Goal: Task Accomplishment & Management: Complete application form

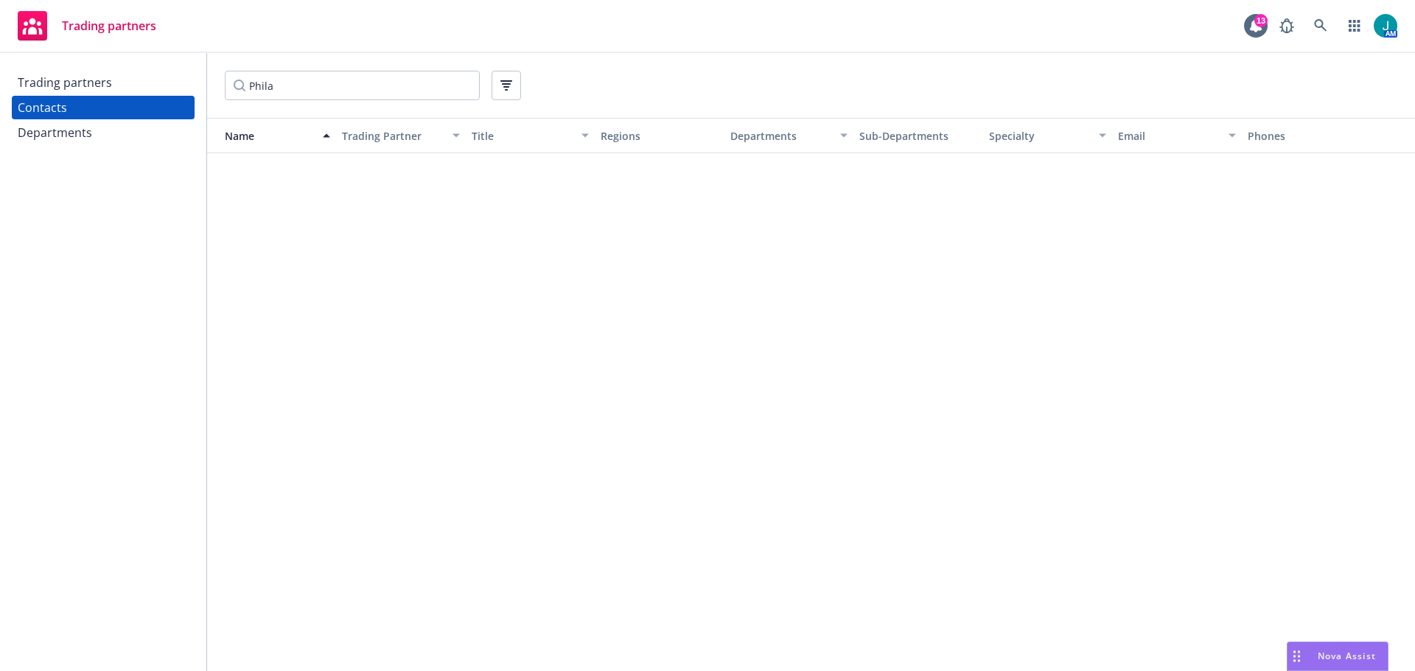
scroll to position [726, 0]
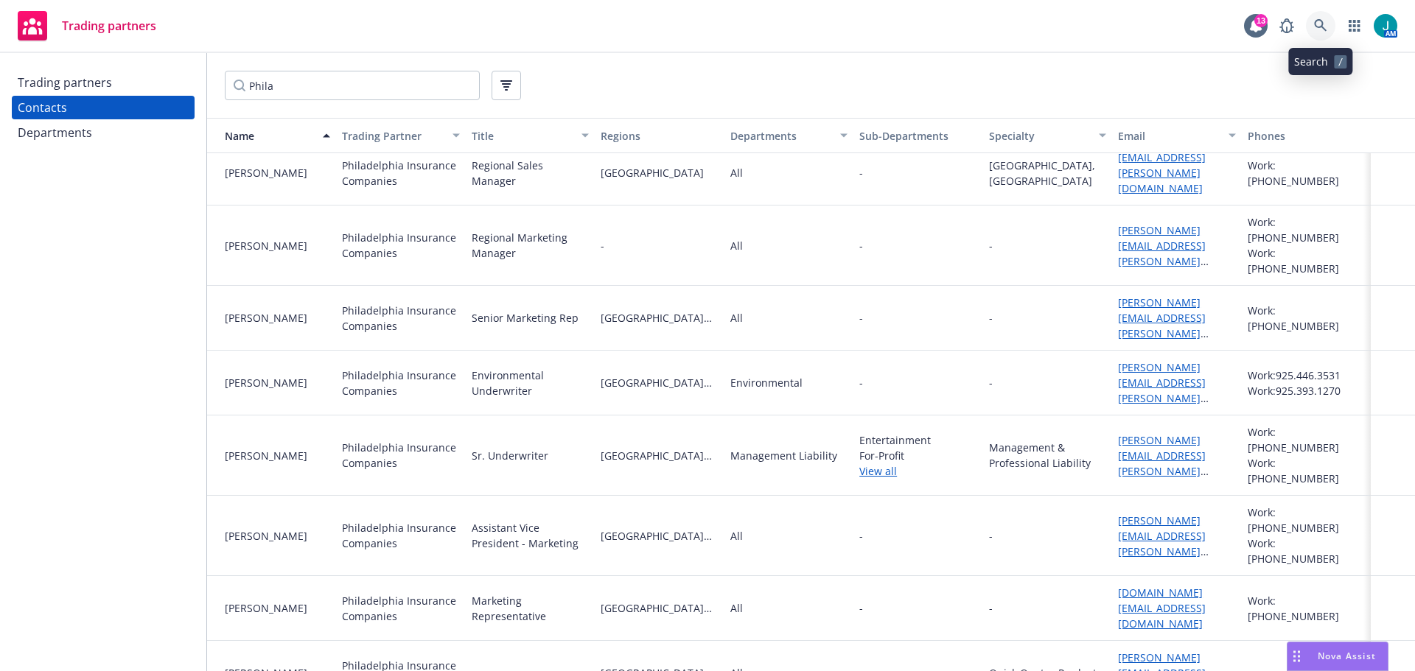
click at [1321, 26] on icon at bounding box center [1320, 25] width 13 height 13
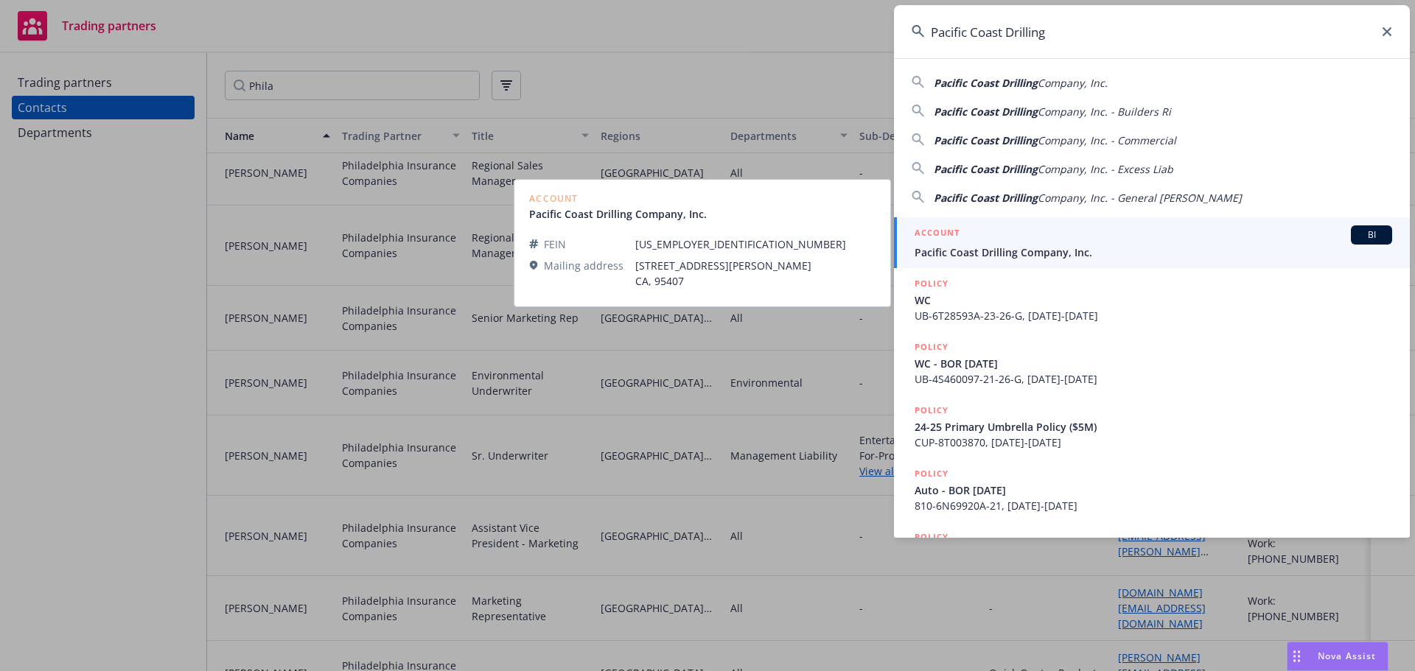
type input "Pacific Coast Drilling"
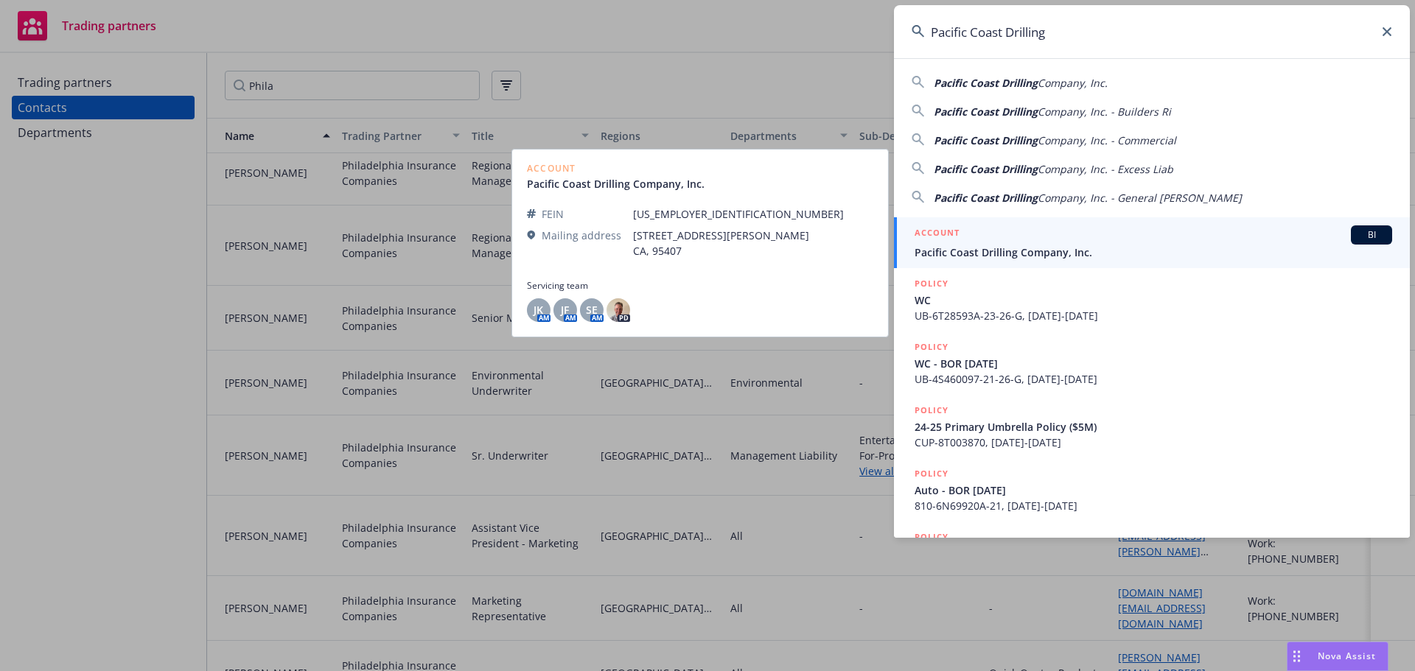
click at [1357, 237] on span "BI" at bounding box center [1371, 234] width 29 height 13
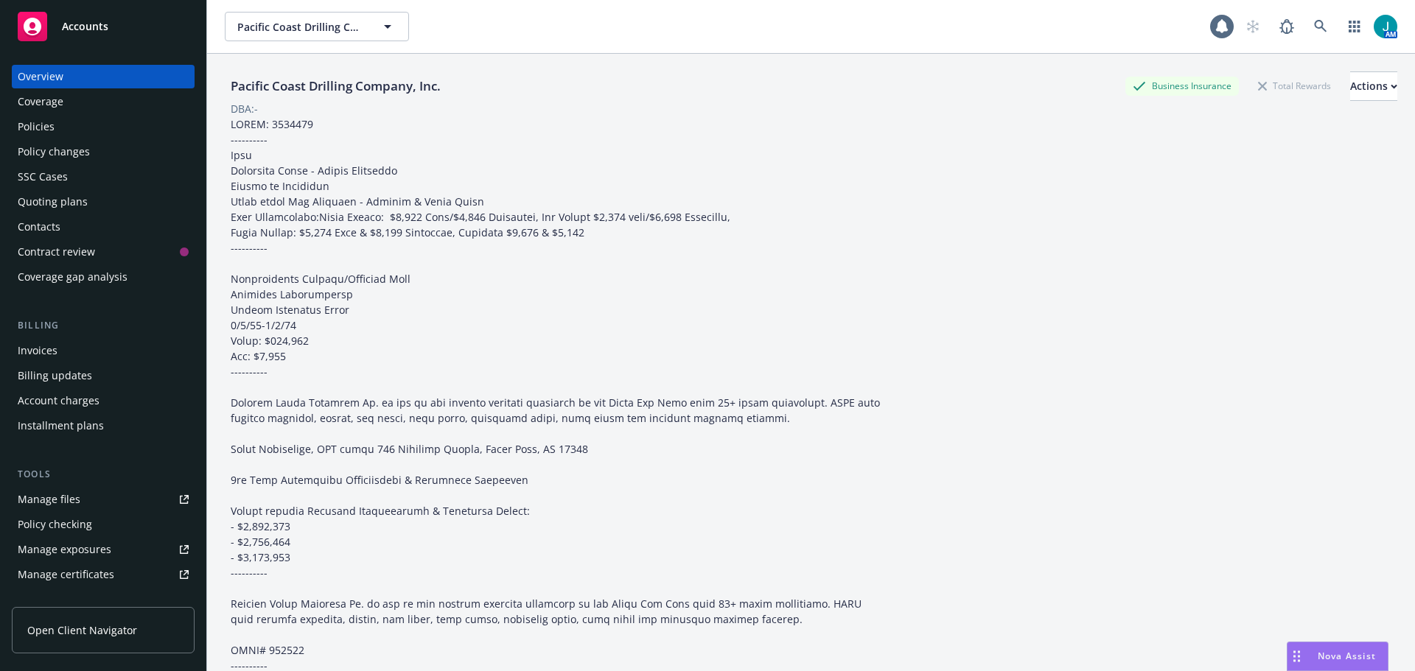
click at [44, 126] on div "Policies" at bounding box center [36, 127] width 37 height 24
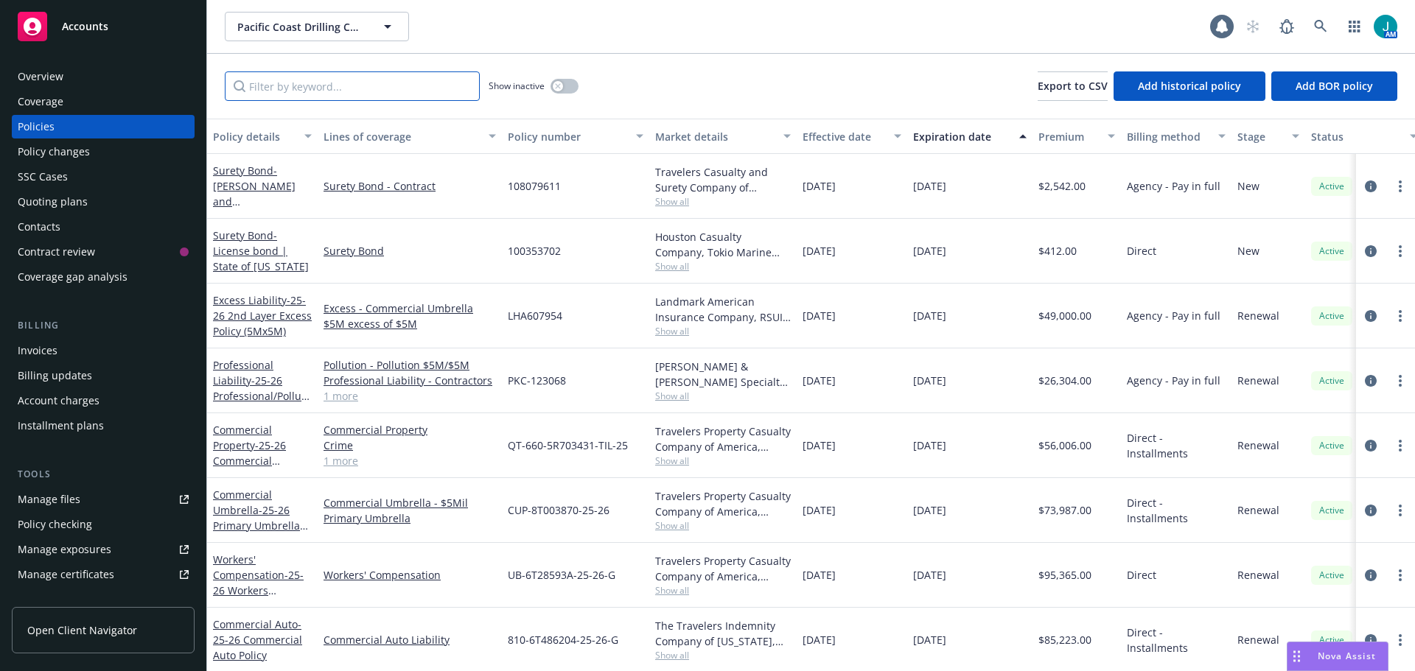
click at [308, 96] on input "Filter by keyword..." at bounding box center [352, 85] width 255 height 29
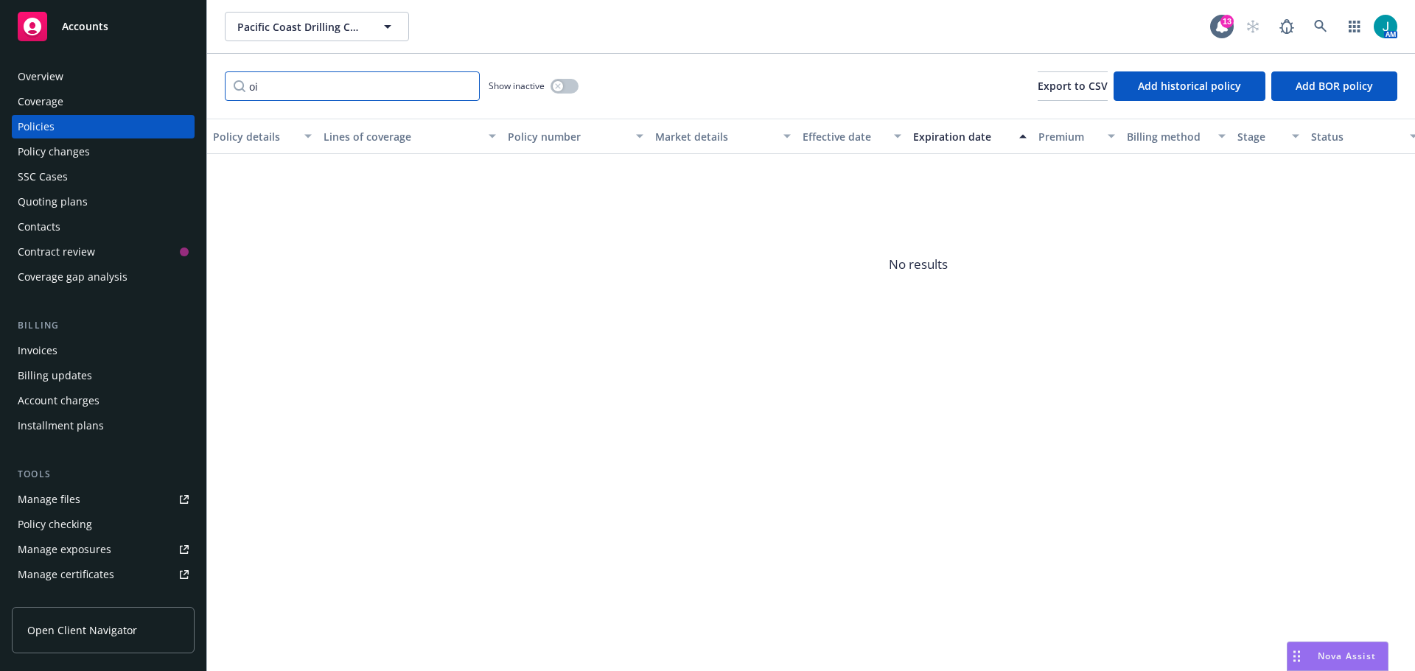
type input "o"
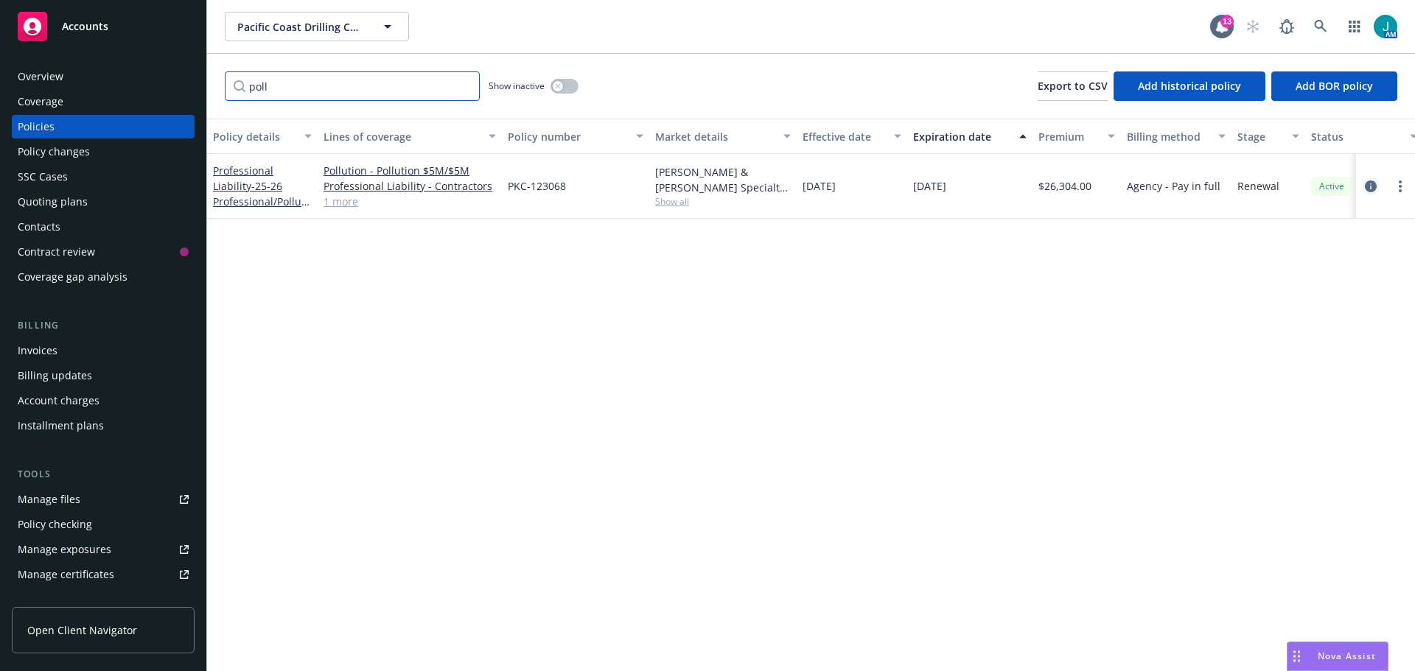
type input "poll"
click at [1372, 186] on icon "circleInformation" at bounding box center [1371, 187] width 12 height 12
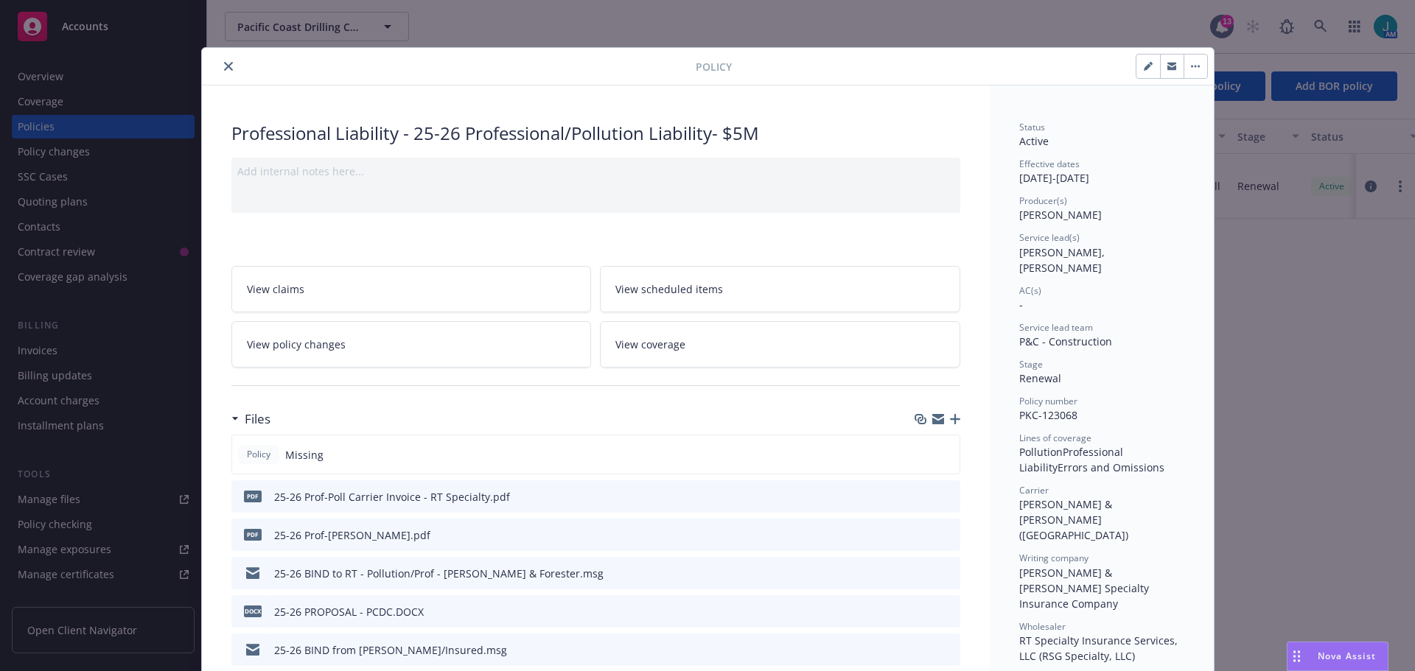
click at [950, 420] on icon "button" at bounding box center [955, 419] width 10 height 10
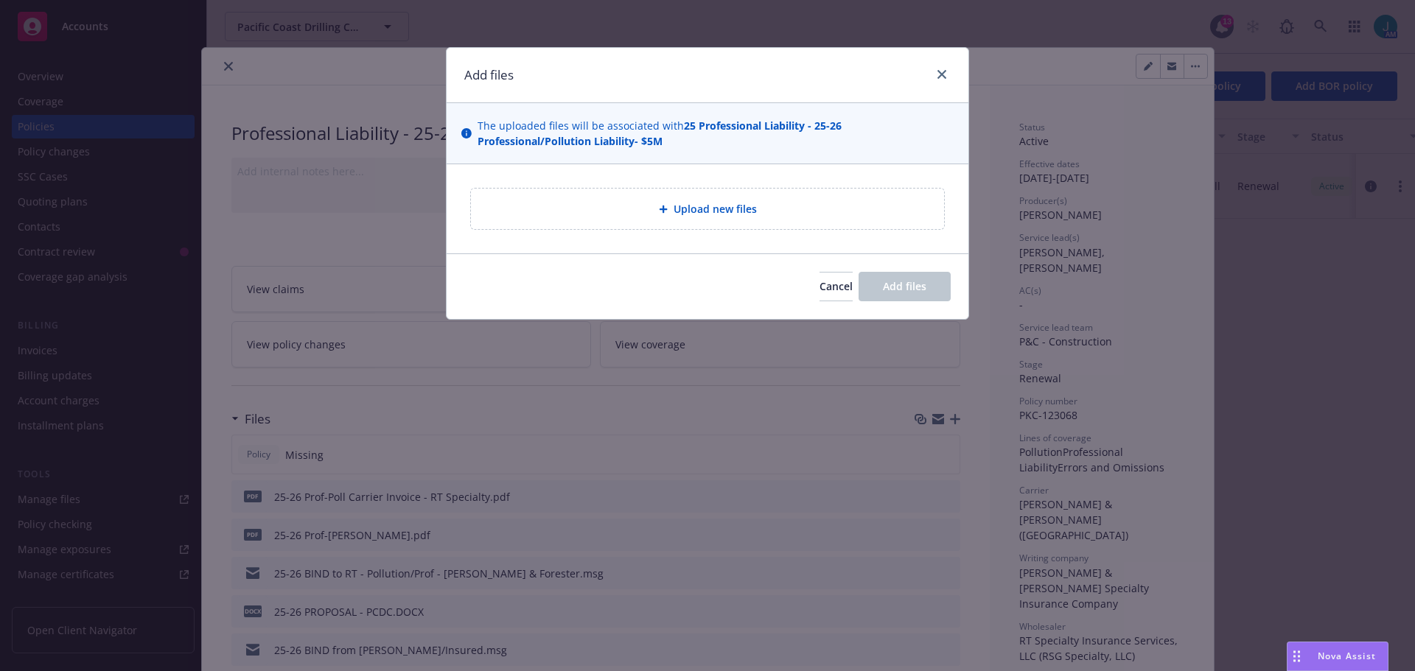
click at [713, 210] on span "Upload new files" at bounding box center [715, 208] width 83 height 15
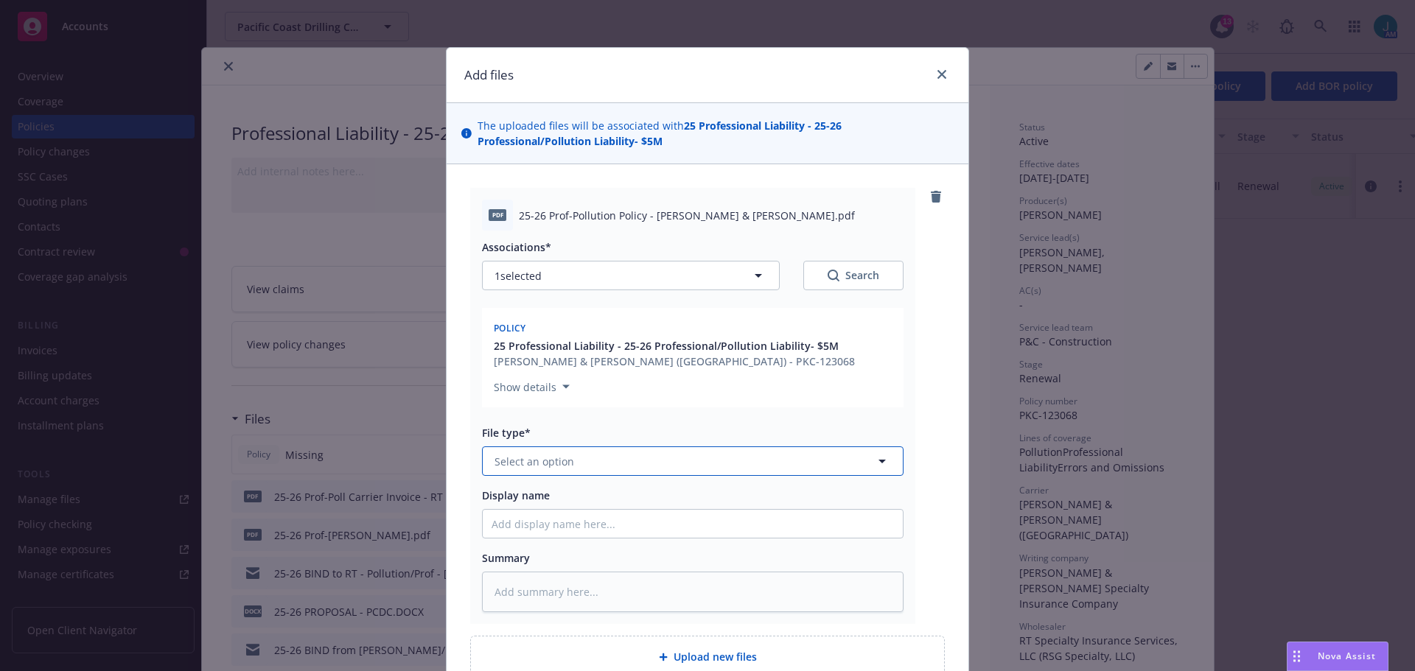
click at [517, 460] on span "Select an option" at bounding box center [535, 461] width 80 height 15
type input "pol"
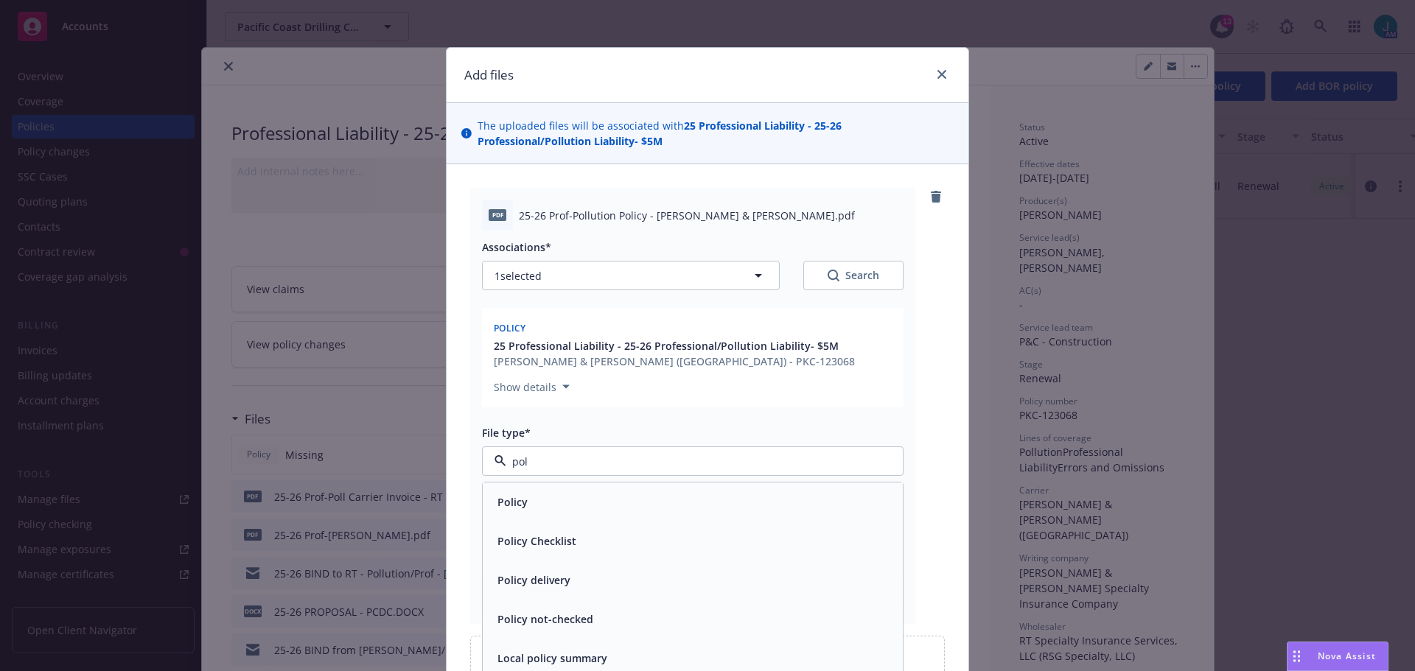
click at [548, 504] on div "Policy" at bounding box center [693, 502] width 402 height 21
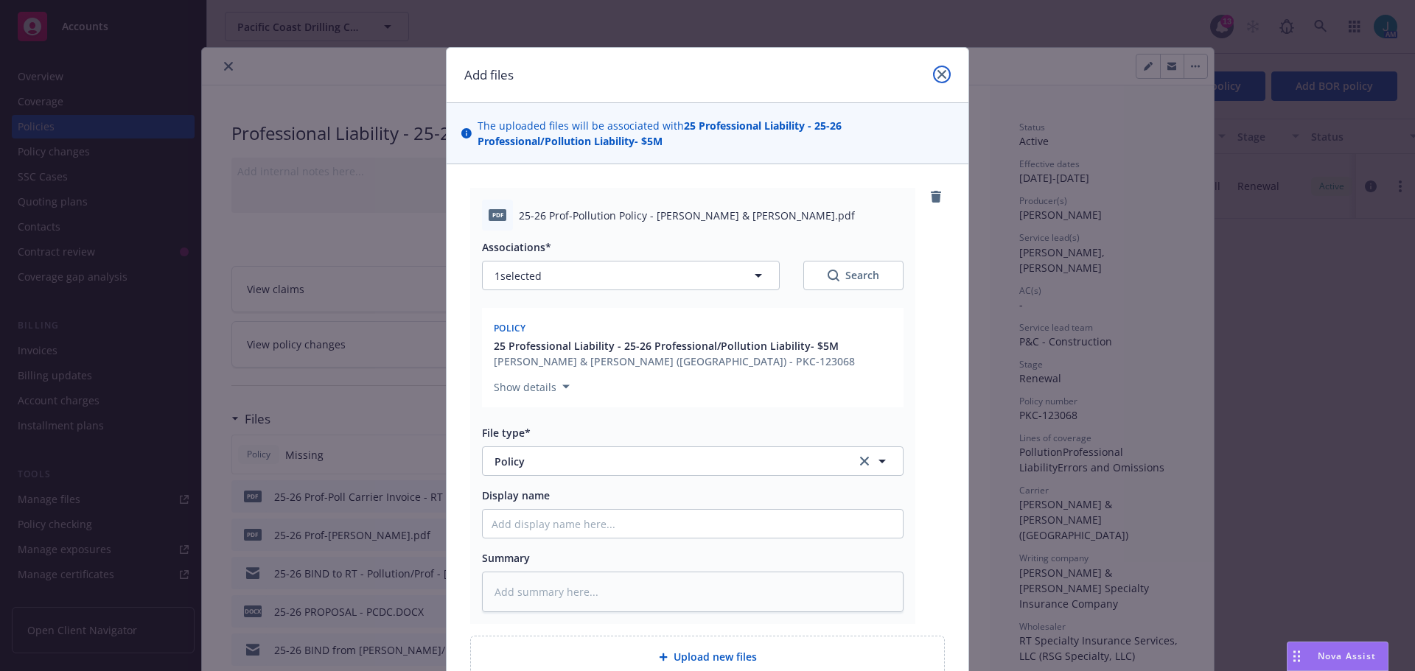
click at [938, 74] on icon "close" at bounding box center [942, 74] width 9 height 9
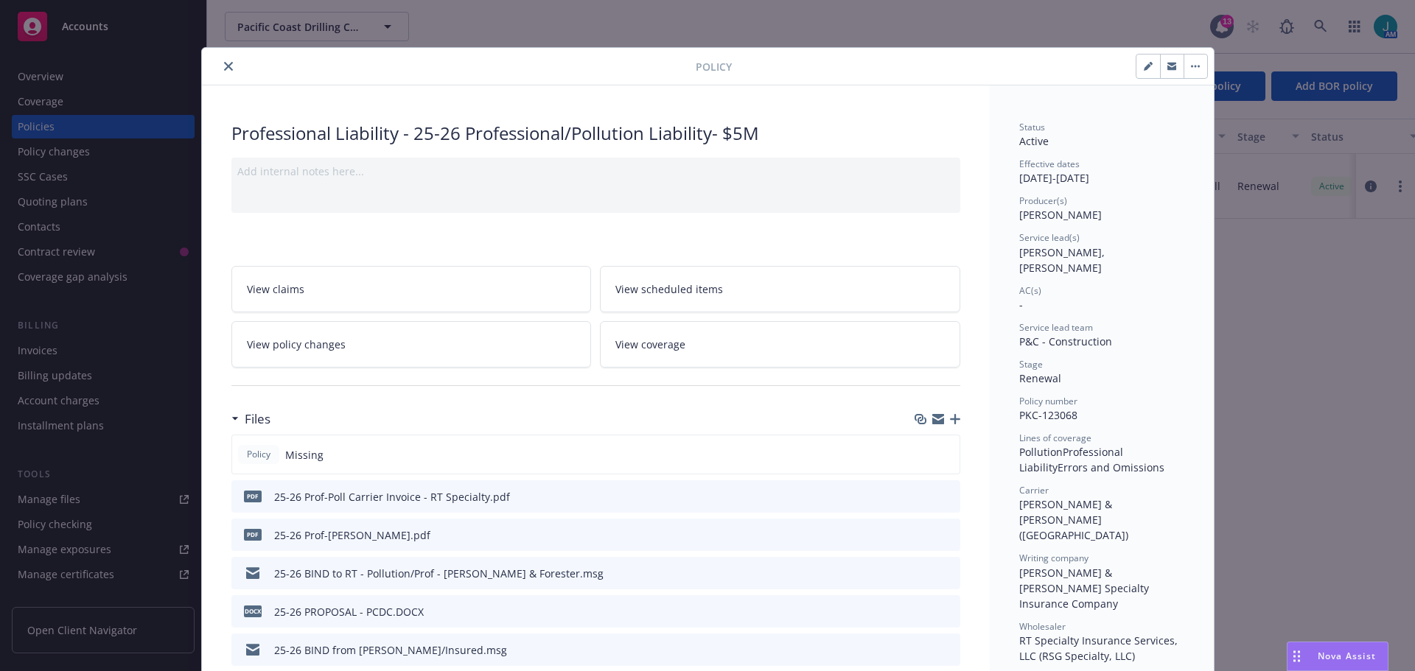
click at [951, 422] on icon "button" at bounding box center [955, 419] width 10 height 10
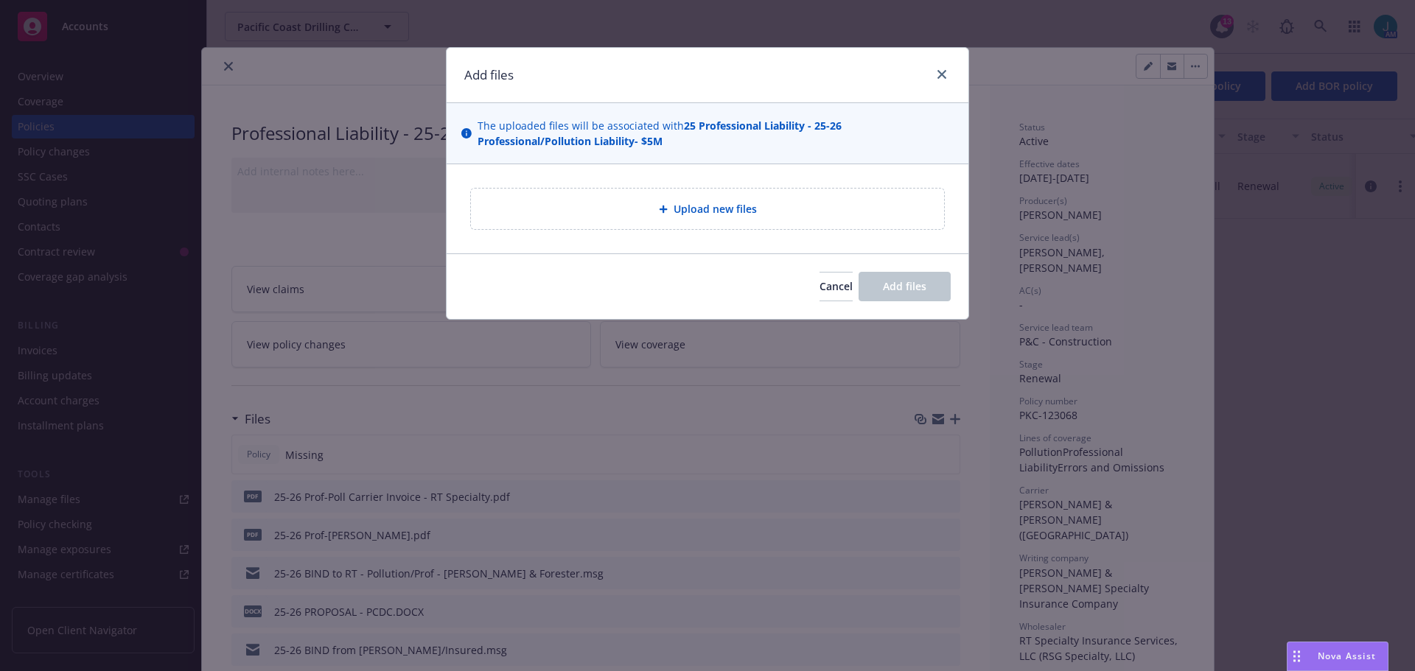
click at [749, 212] on span "Upload new files" at bounding box center [715, 208] width 83 height 15
type textarea "x"
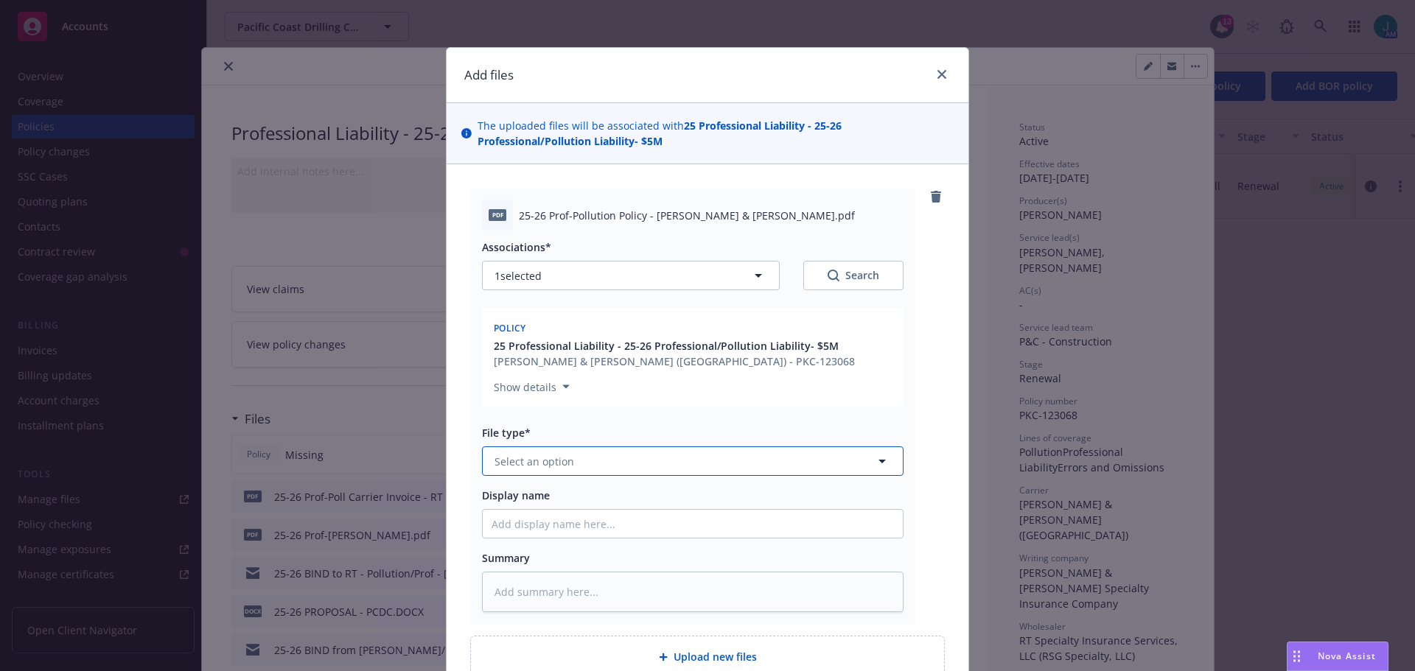
click at [520, 447] on button "Select an option" at bounding box center [693, 461] width 422 height 29
type input "pol"
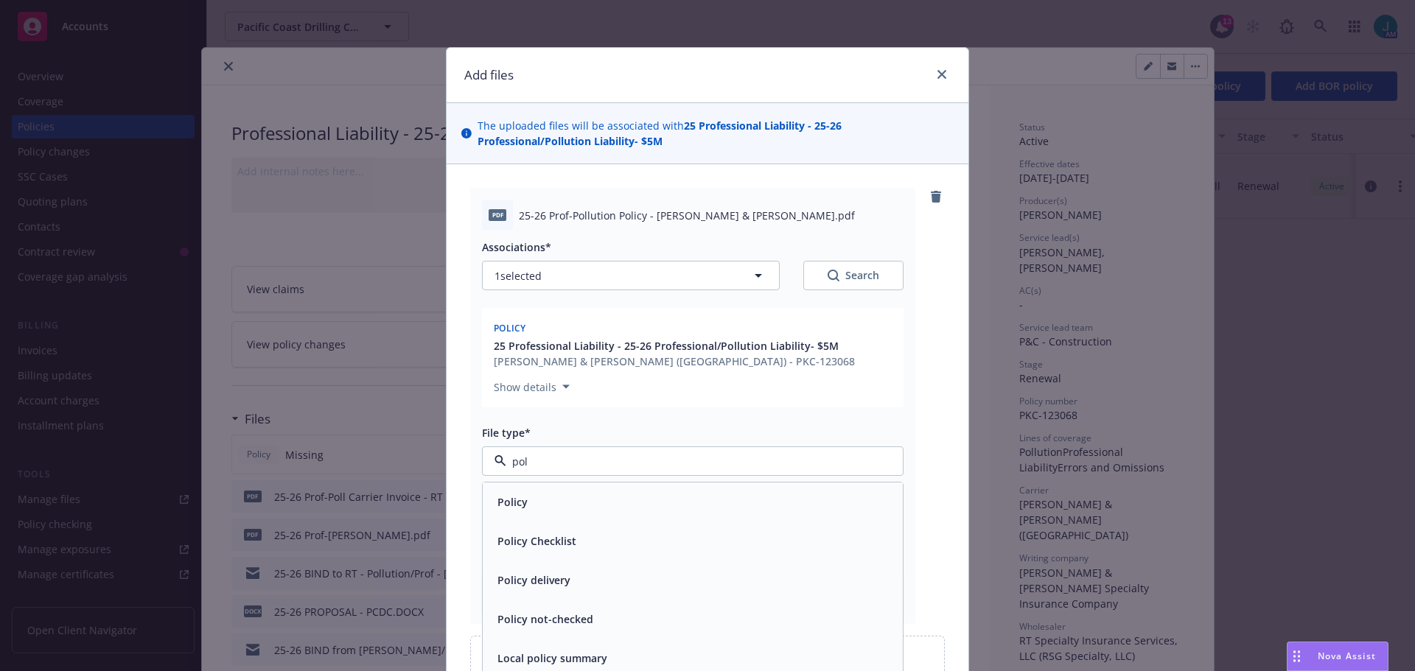
click at [525, 503] on div "Policy" at bounding box center [693, 502] width 402 height 21
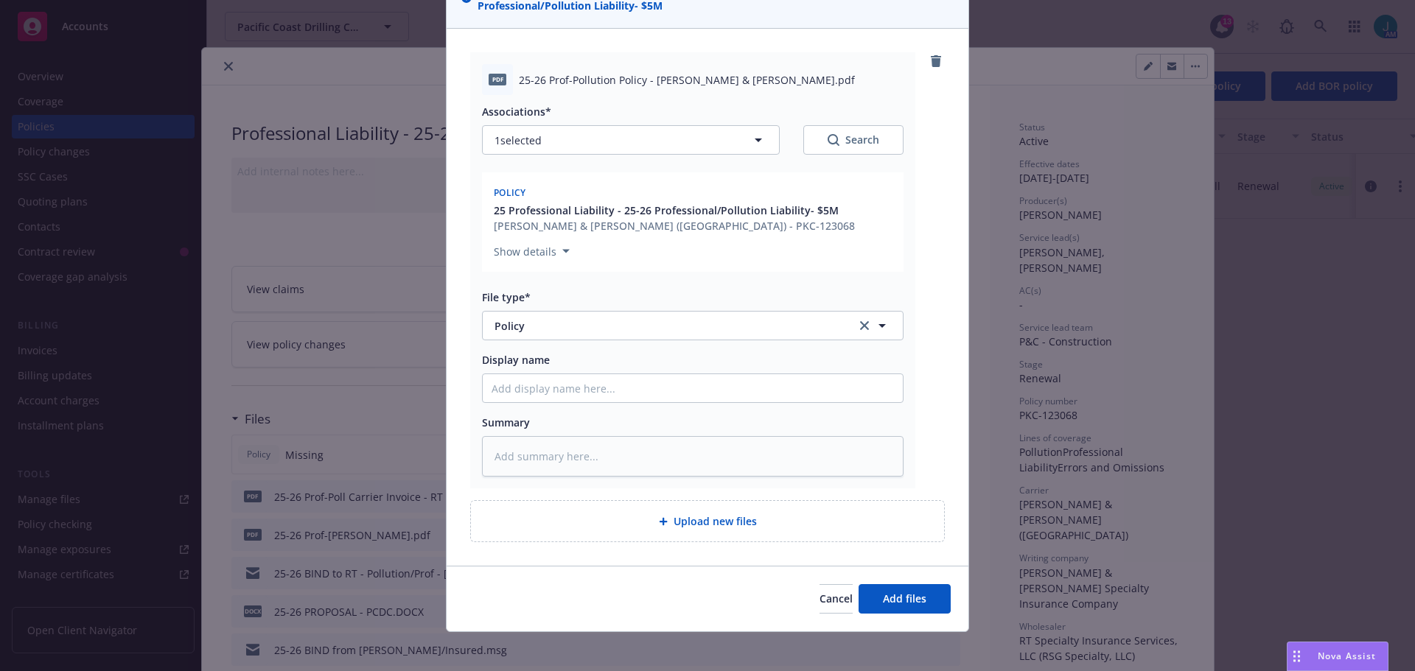
scroll to position [144, 0]
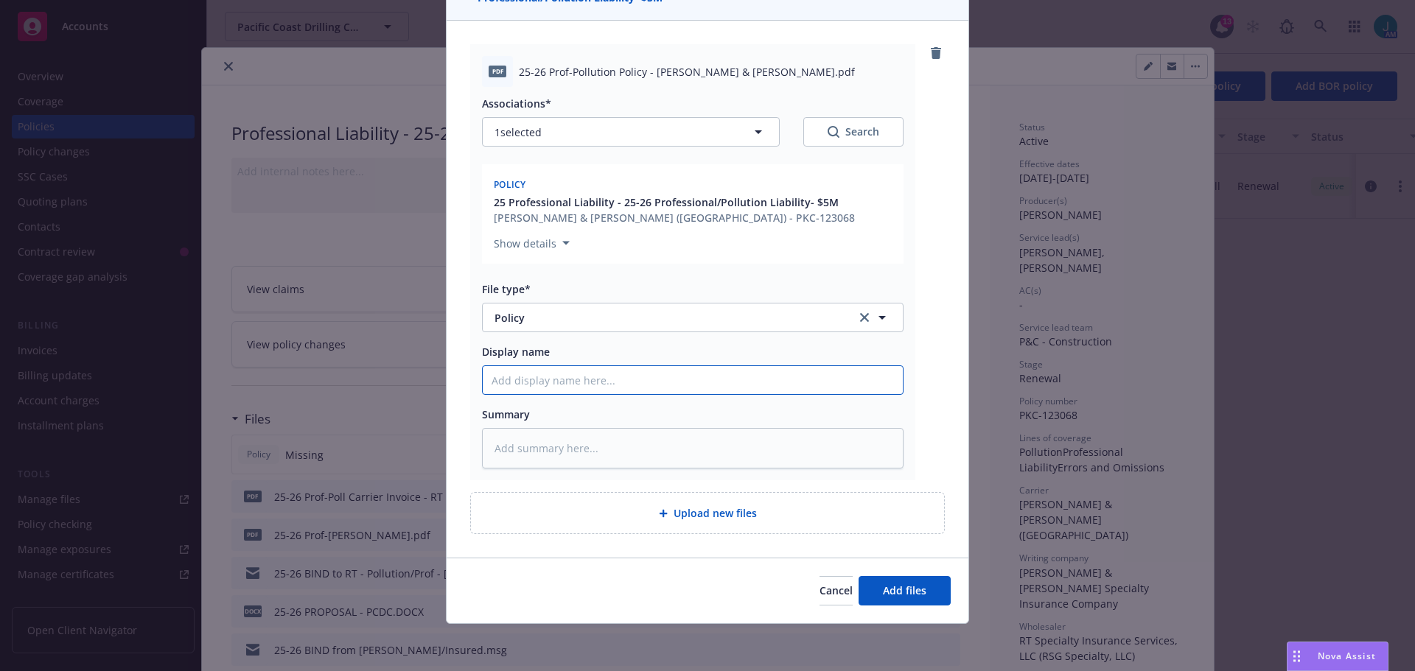
click at [492, 383] on input "Display name" at bounding box center [693, 380] width 420 height 28
type textarea "x"
type input "2"
type textarea "x"
type input "25"
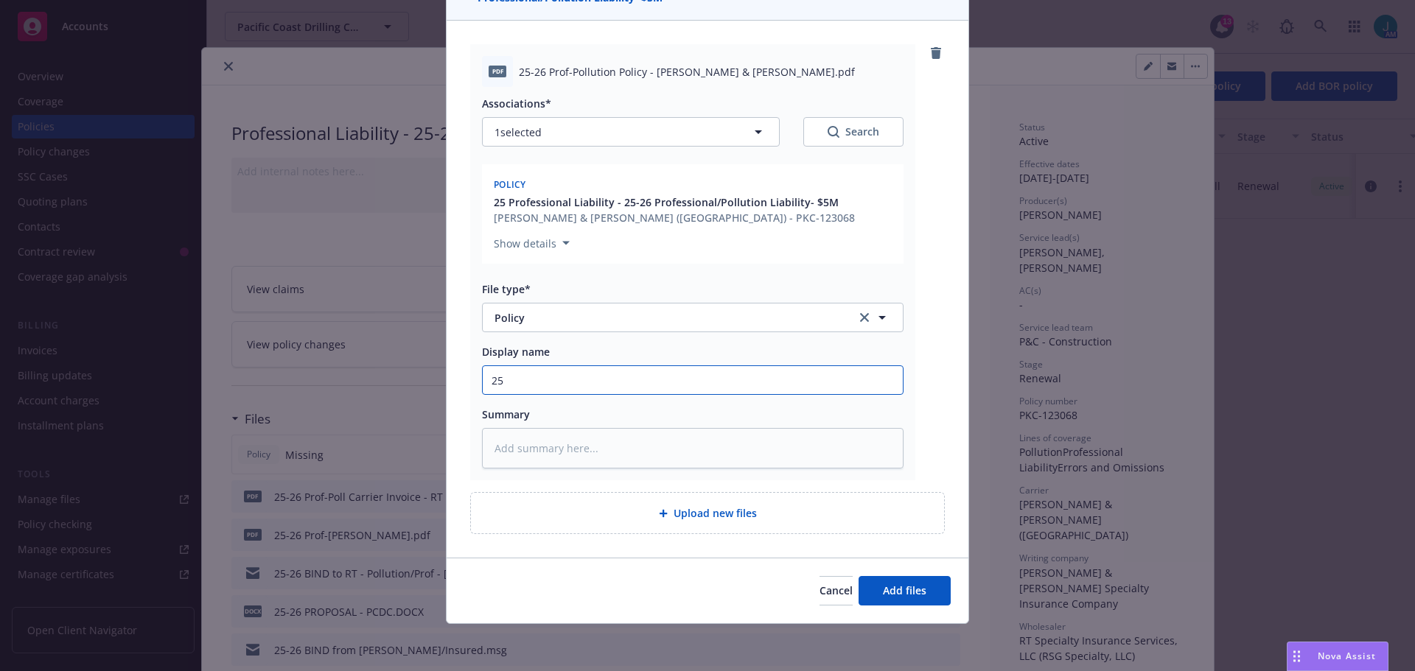
type textarea "x"
type input "25-"
type textarea "x"
type input "25-2"
type textarea "x"
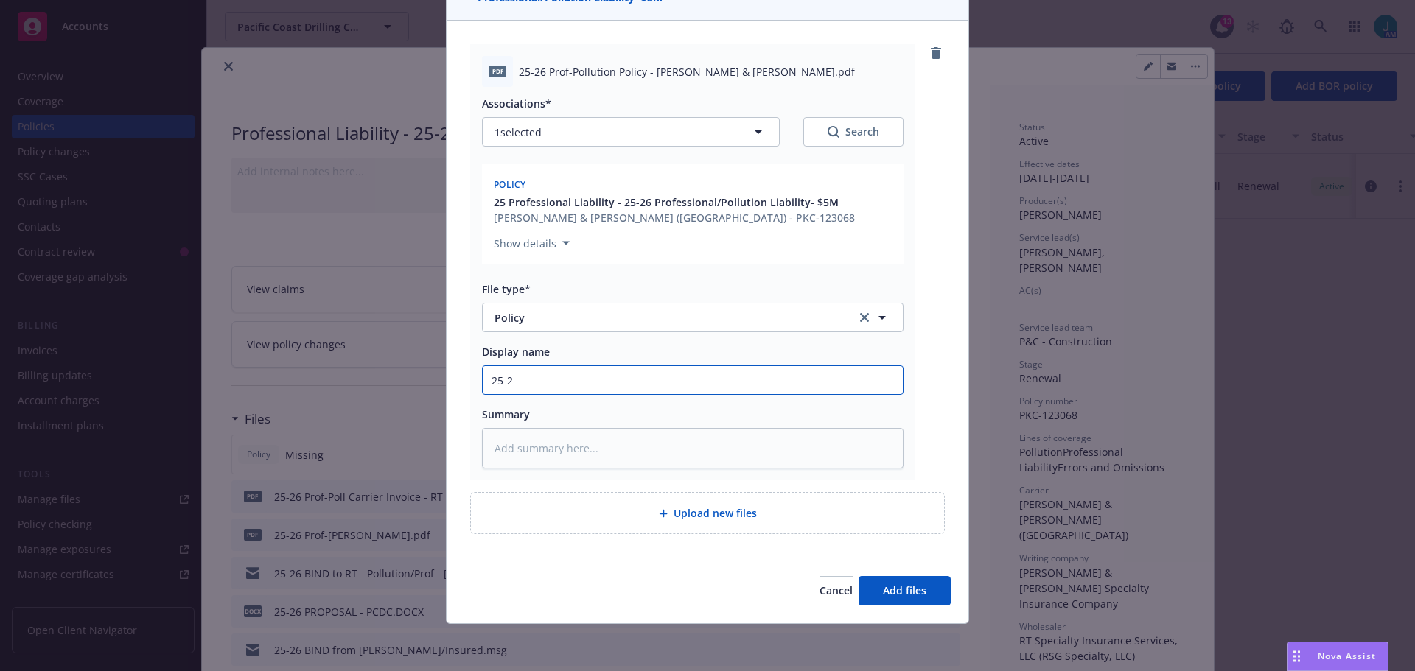
type input "25-26"
type textarea "x"
type input "25-26"
type textarea "x"
type input "25-26 P"
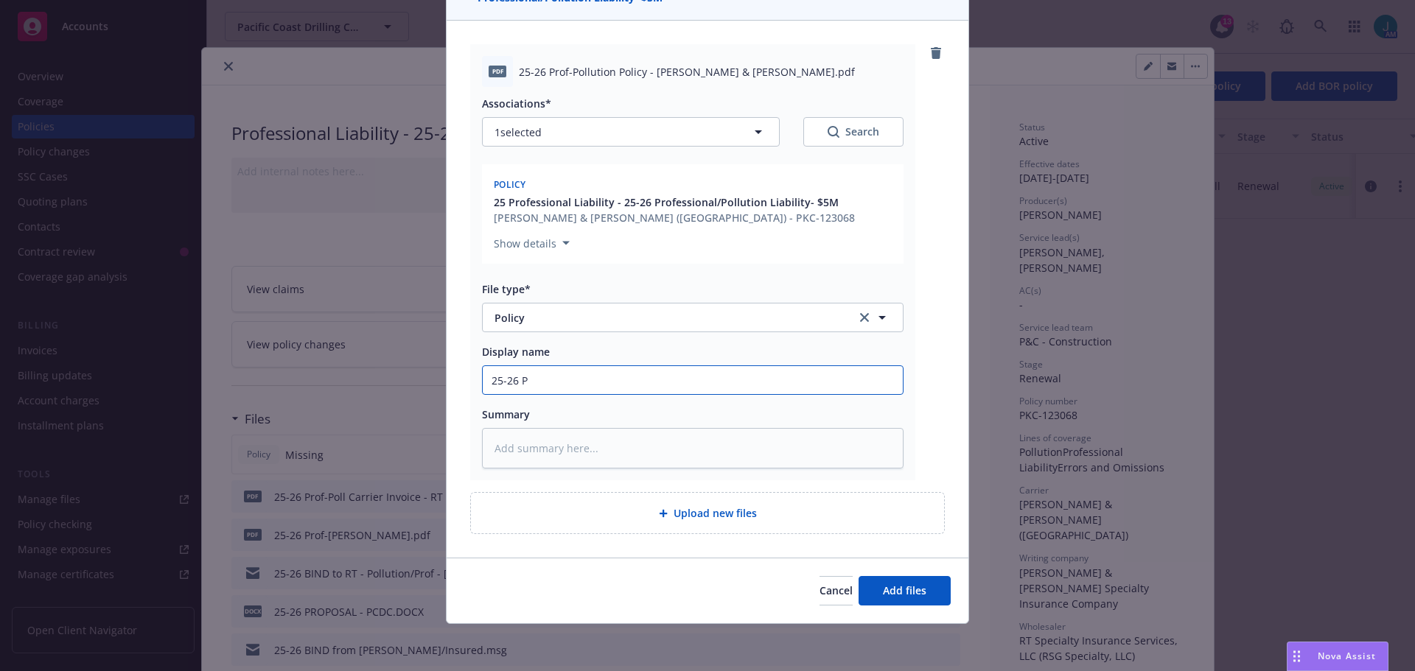
type textarea "x"
type input "25-26 Pr"
type textarea "x"
type input "25-26 Pro"
type textarea "x"
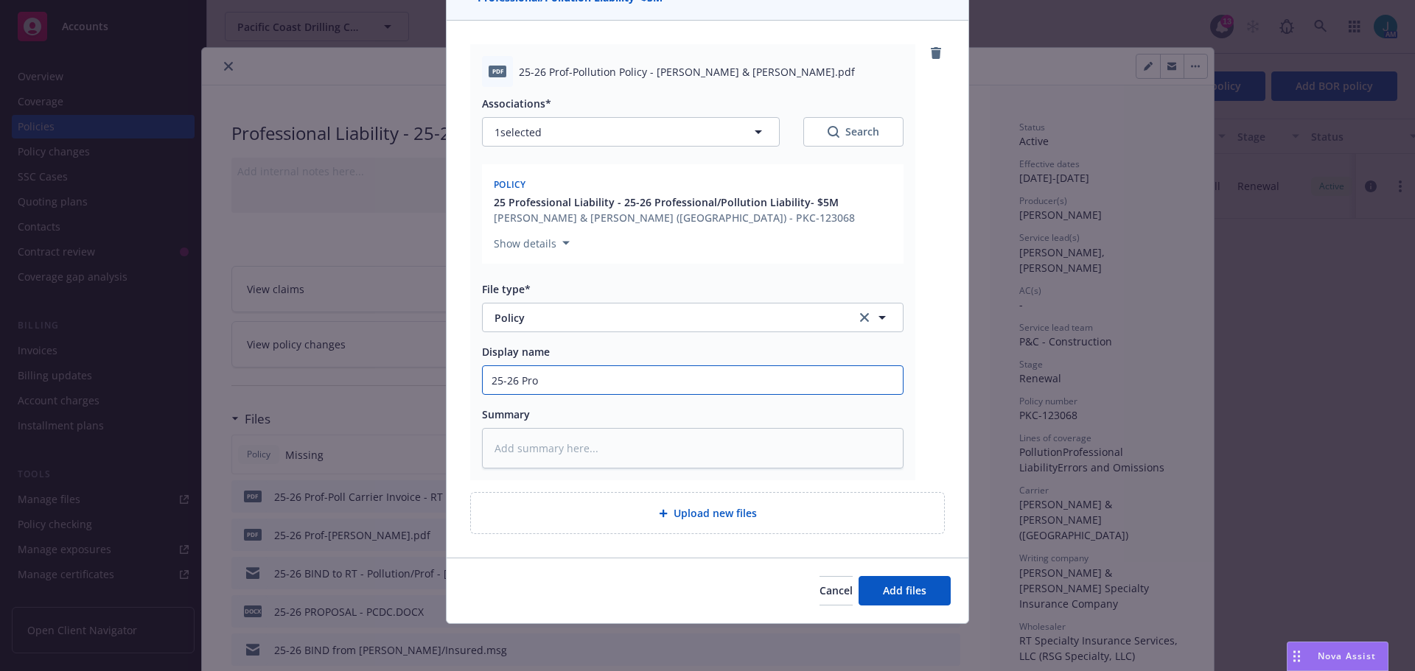
type input "25-26 Prof"
type textarea "x"
type input "25-26 Prof/"
type textarea "x"
type input "25-26 Prof/P"
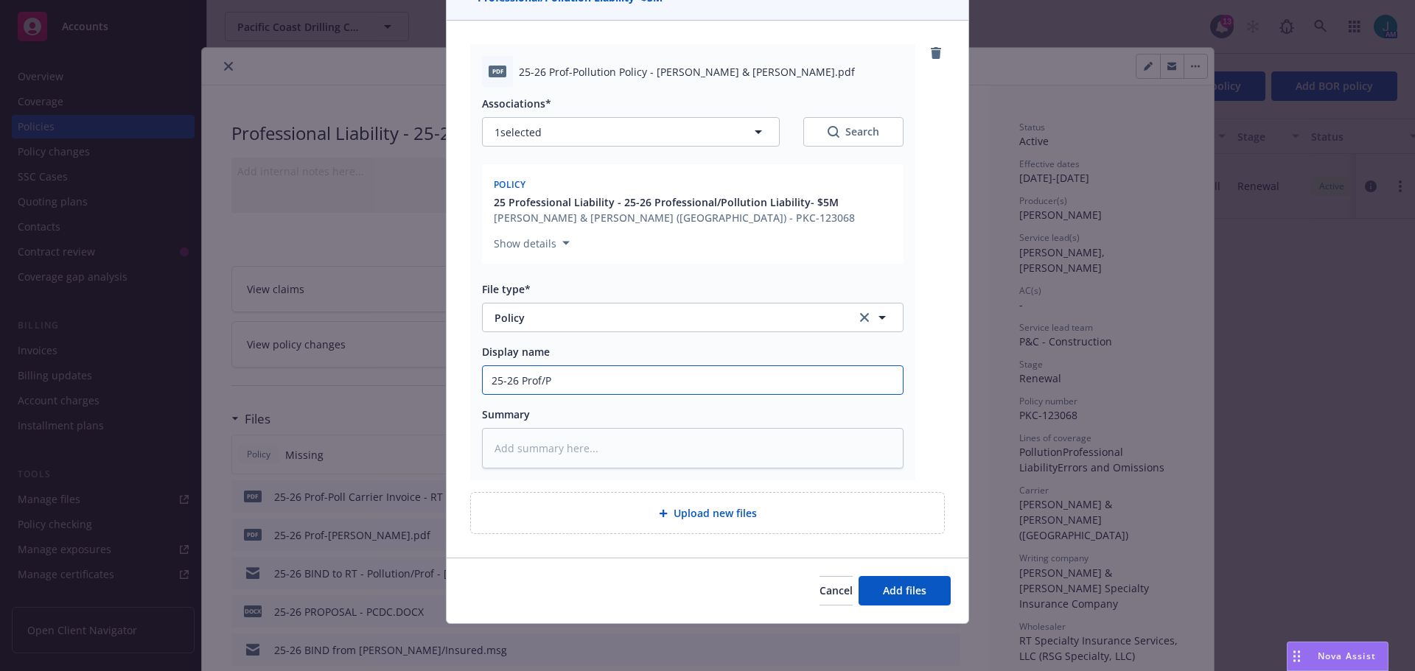
type textarea "x"
type input "25-26 Prof/Po"
type textarea "x"
type input "25-26 Prof/Pol"
type textarea "x"
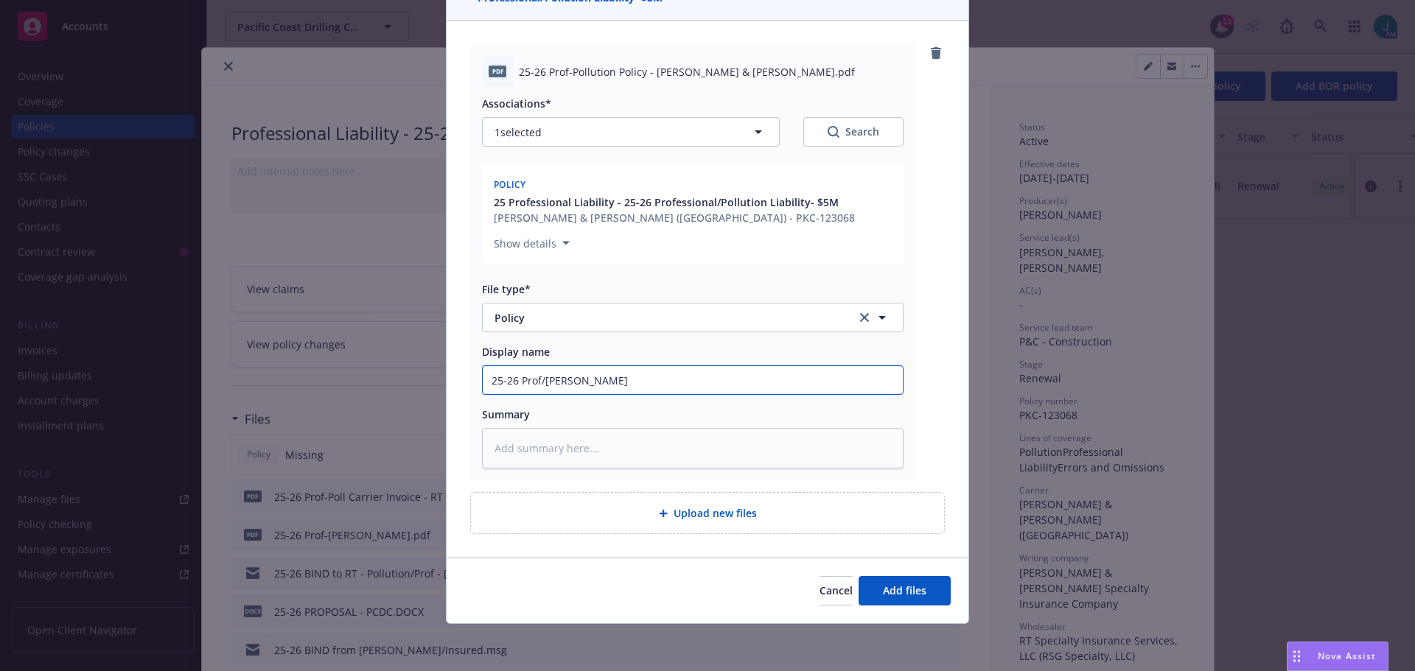
type input "25-26 Prof/Poll"
type textarea "x"
type input "25-26 Prof/Poll"
type textarea "x"
type input "25-26 Prof/Poll P"
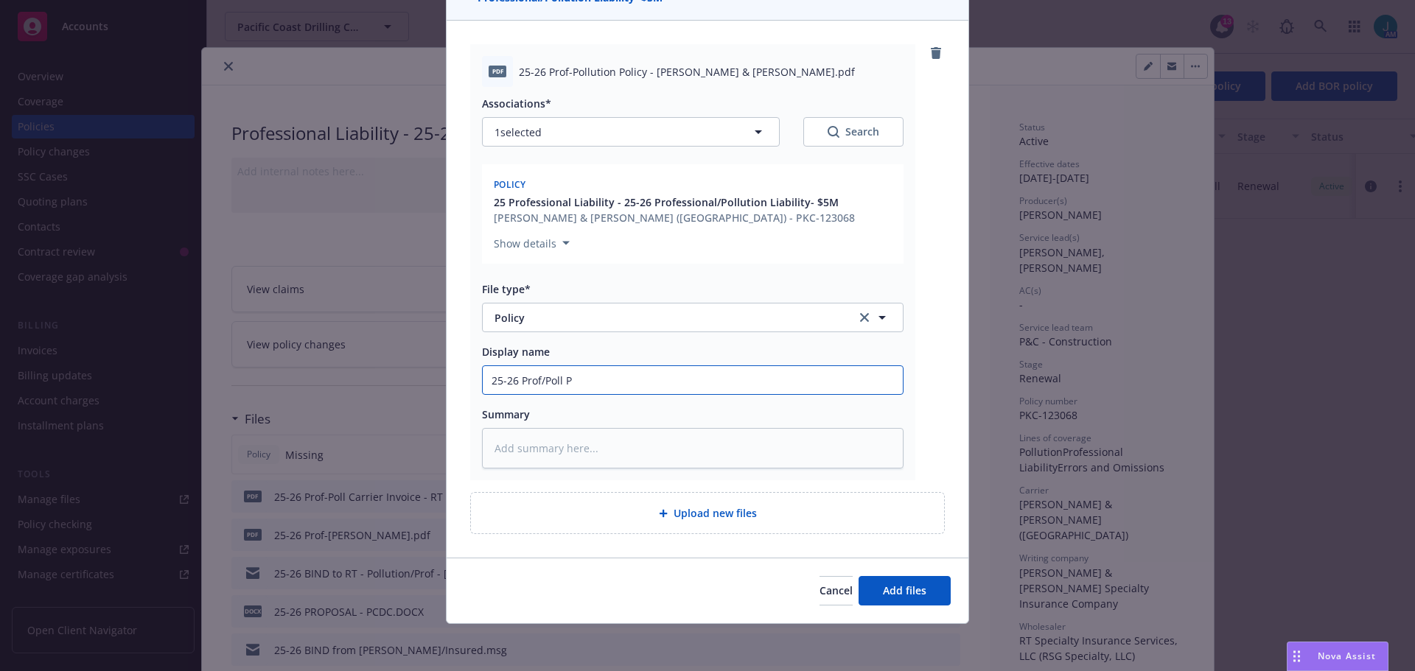
type textarea "x"
type input "25-26 Prof/Poll Po"
type textarea "x"
type input "25-26 Prof/Poll Pol"
type textarea "x"
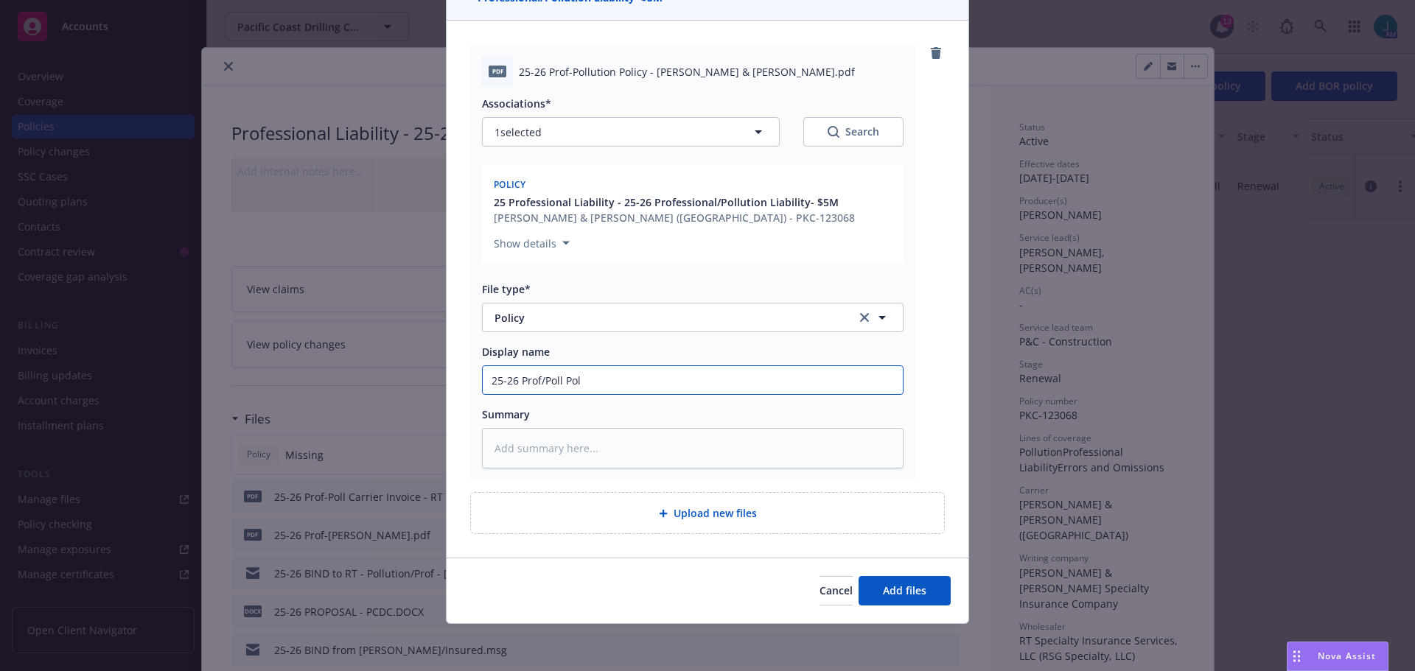
type input "25-26 Prof/Poll Poli"
type textarea "x"
type input "25-26 Prof/Poll Polic"
type textarea "x"
type input "25-26 Prof/Poll Policy"
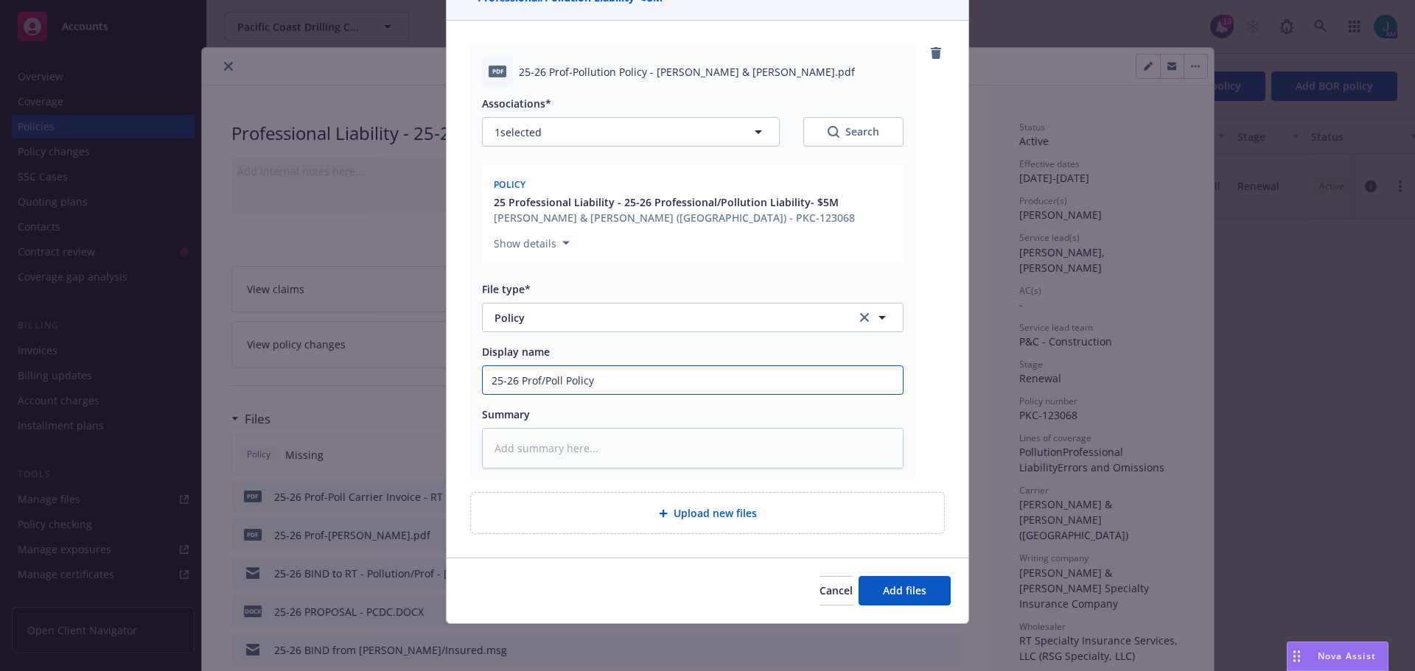
type textarea "x"
type input "25-26 Prof/Poll Policy"
type textarea "x"
type input "25-26 Prof/Poll Policy -"
type textarea "x"
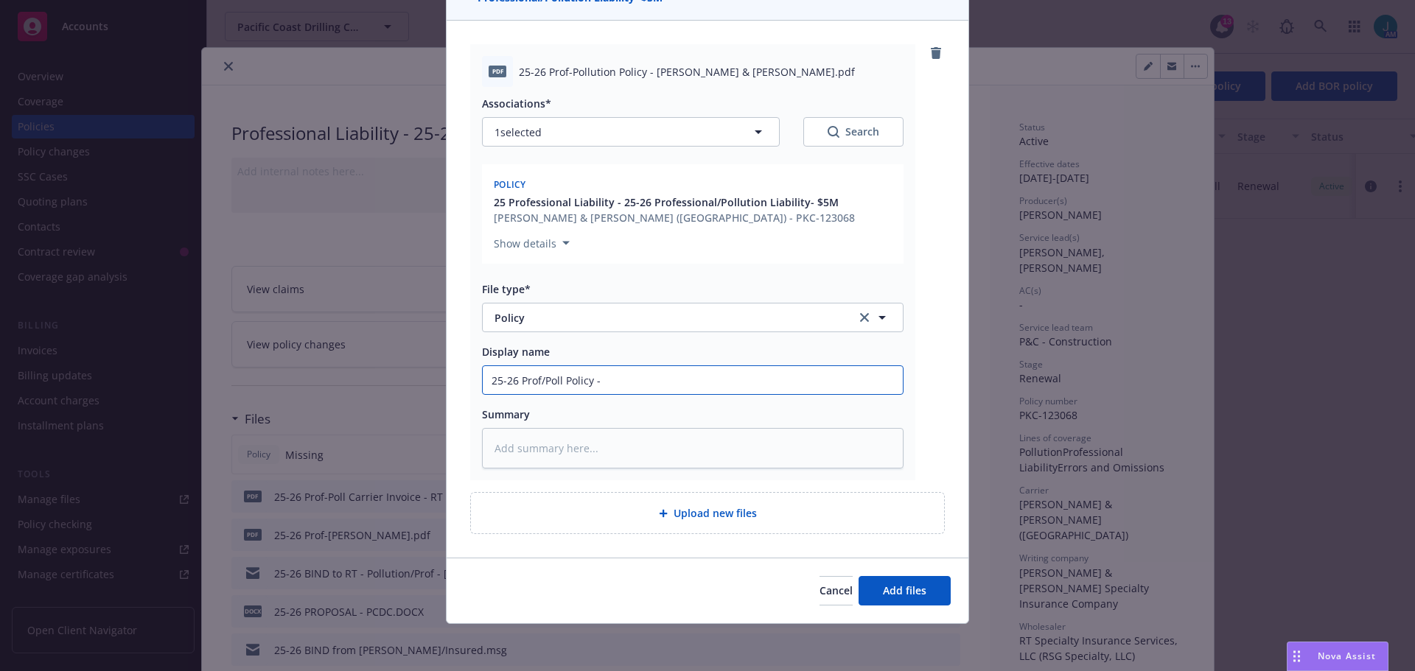
type input "25-26 Prof/Poll Policy -"
type textarea "x"
type input "25-26 Prof/Poll Policy - C"
type textarea "x"
type input "25-26 Prof/Poll Policy - Cr"
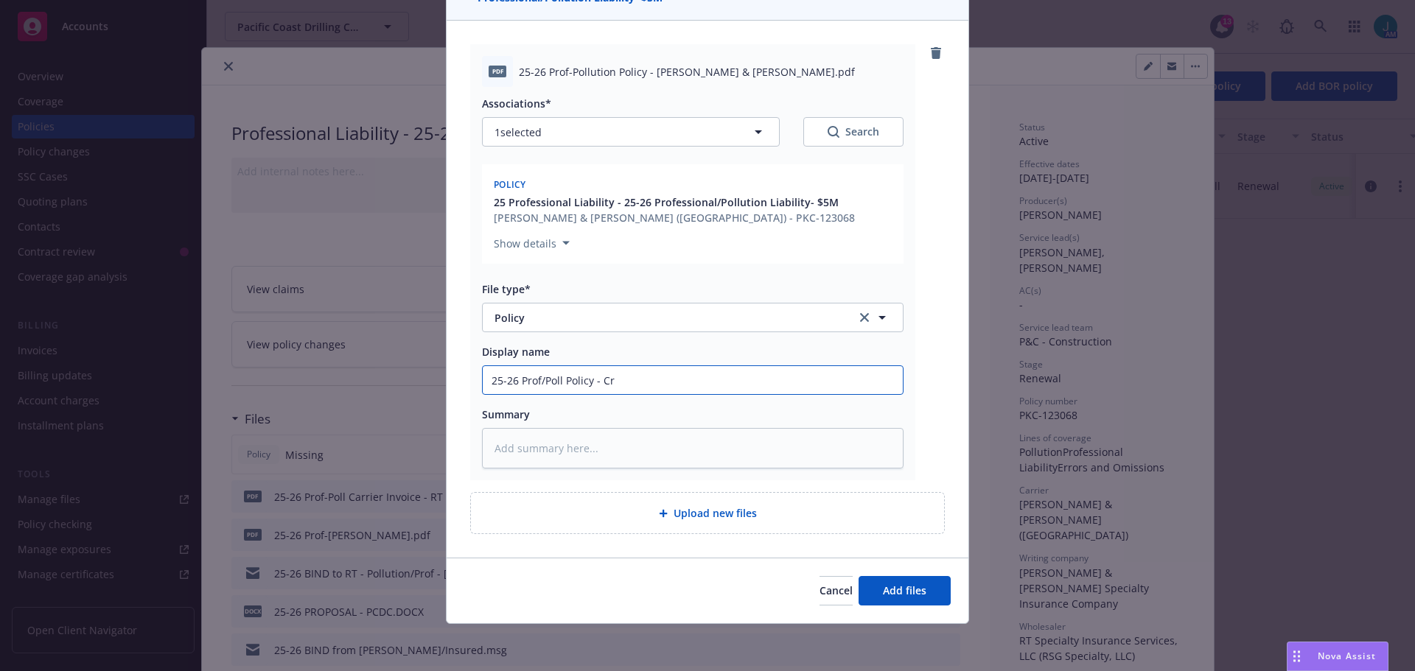
type textarea "x"
type input "25-26 Prof/Poll Policy - Cru"
type textarea "x"
type input "25-26 Prof/Poll Policy - Crum"
type textarea "x"
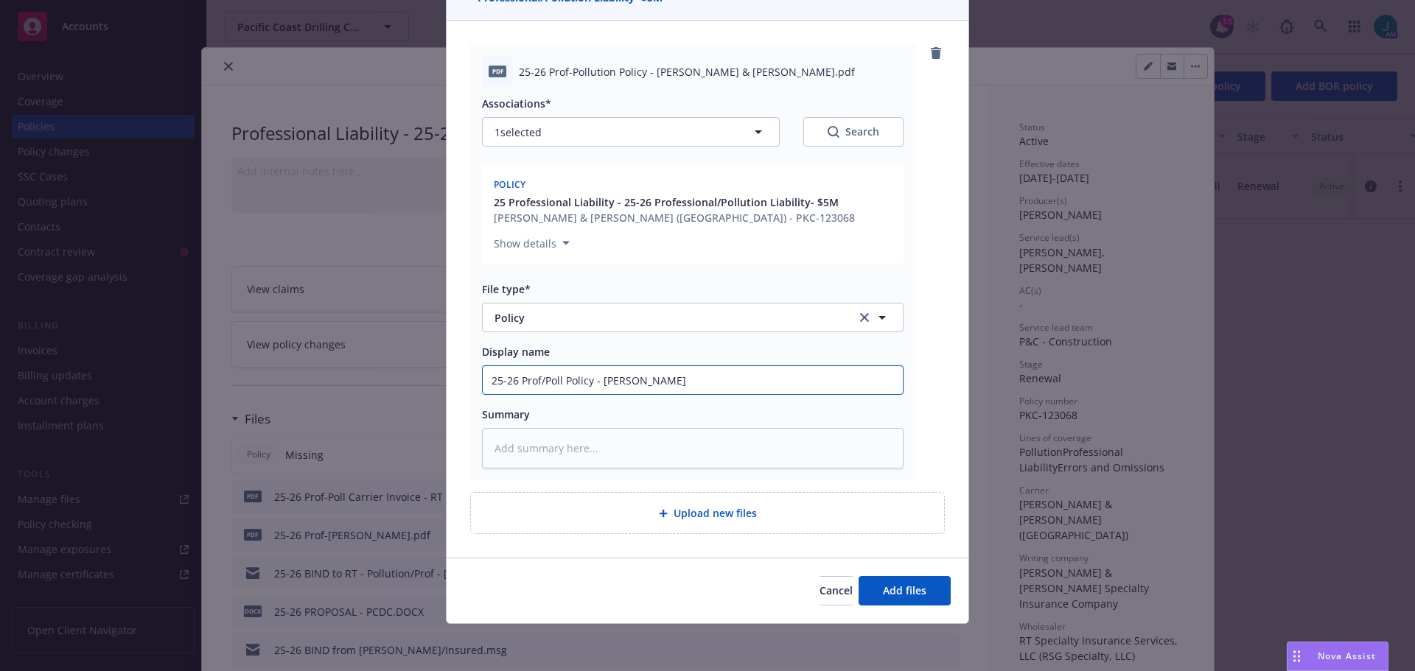
type input "25-26 Prof/Poll Policy - Crum"
type textarea "x"
type input "25-26 Prof/Poll Policy - Crum &"
type textarea "x"
type input "25-26 Prof/Poll Policy - Crum &"
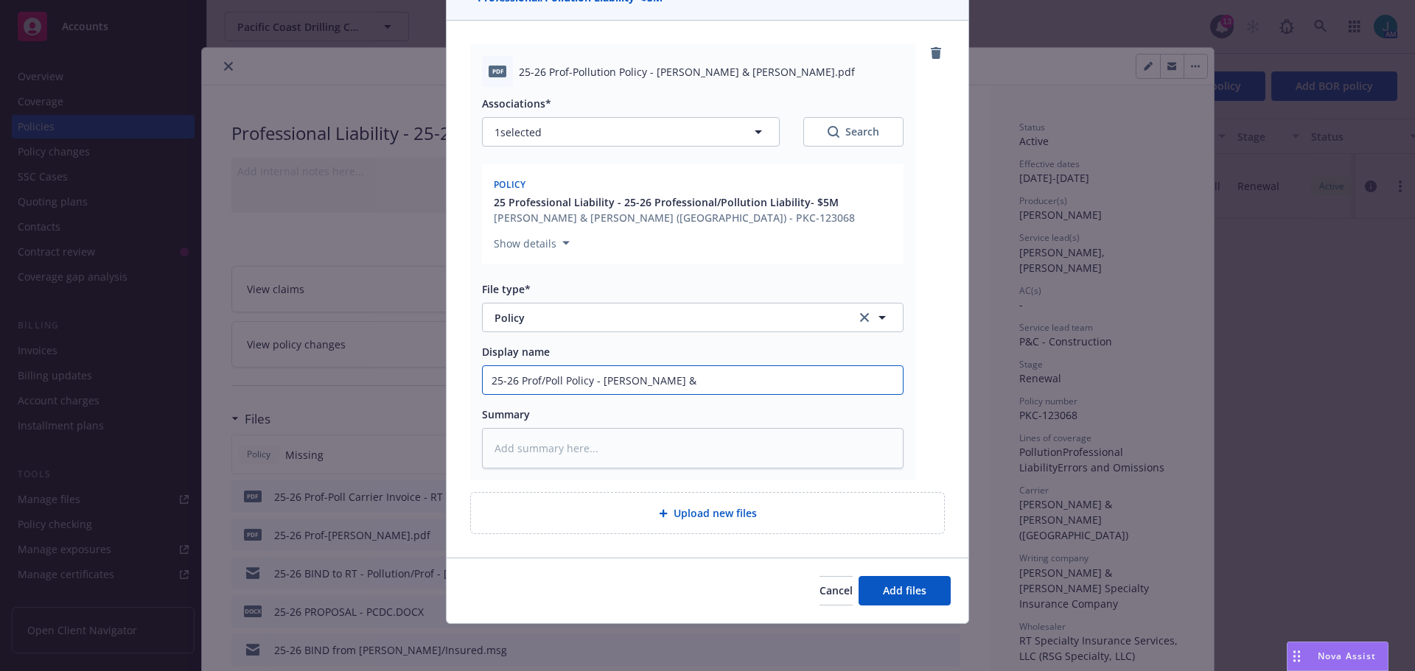
type textarea "x"
type input "25-26 Prof/Poll Policy - Crum & F"
type textarea "x"
type input "25-26 Prof/Poll Policy - Crum & Fo"
type textarea "x"
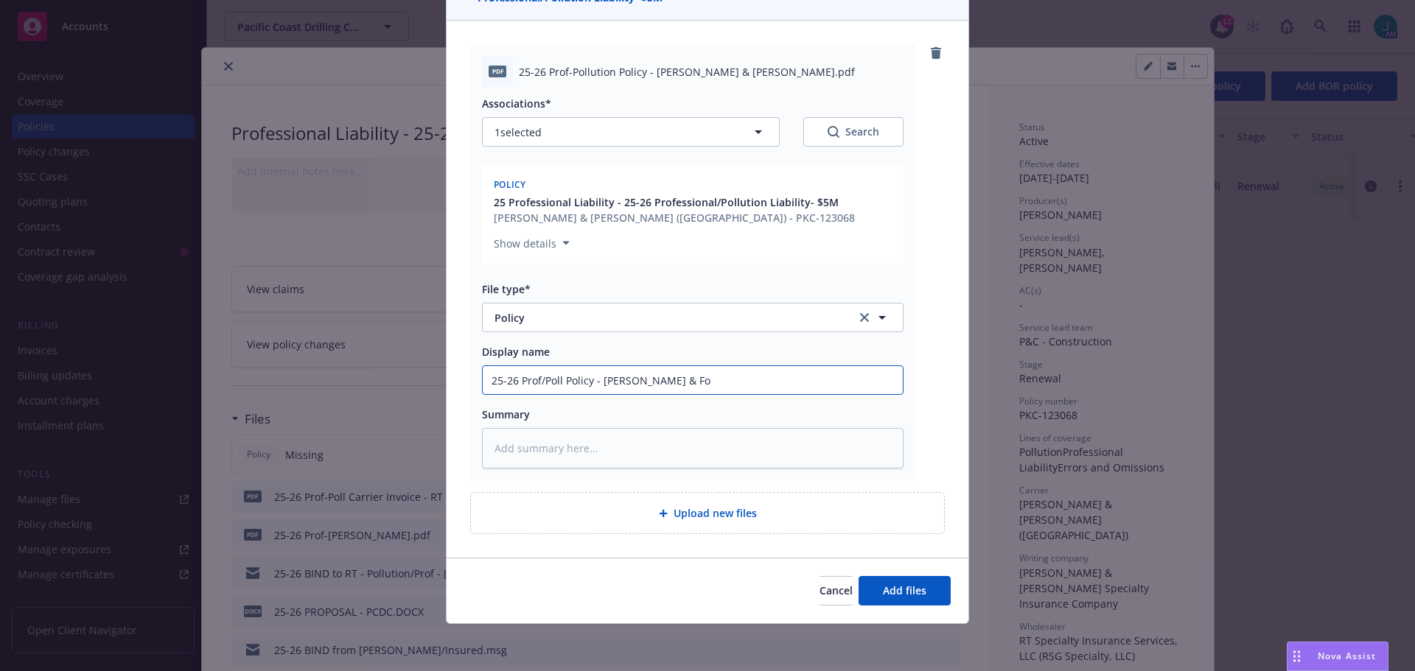
type input "25-26 Prof/Poll Policy - Crum & For"
type textarea "x"
type input "25-26 Prof/Poll Policy - Crum & Fors"
type textarea "x"
type input "25-26 Prof/Poll Policy - Crum & Forst"
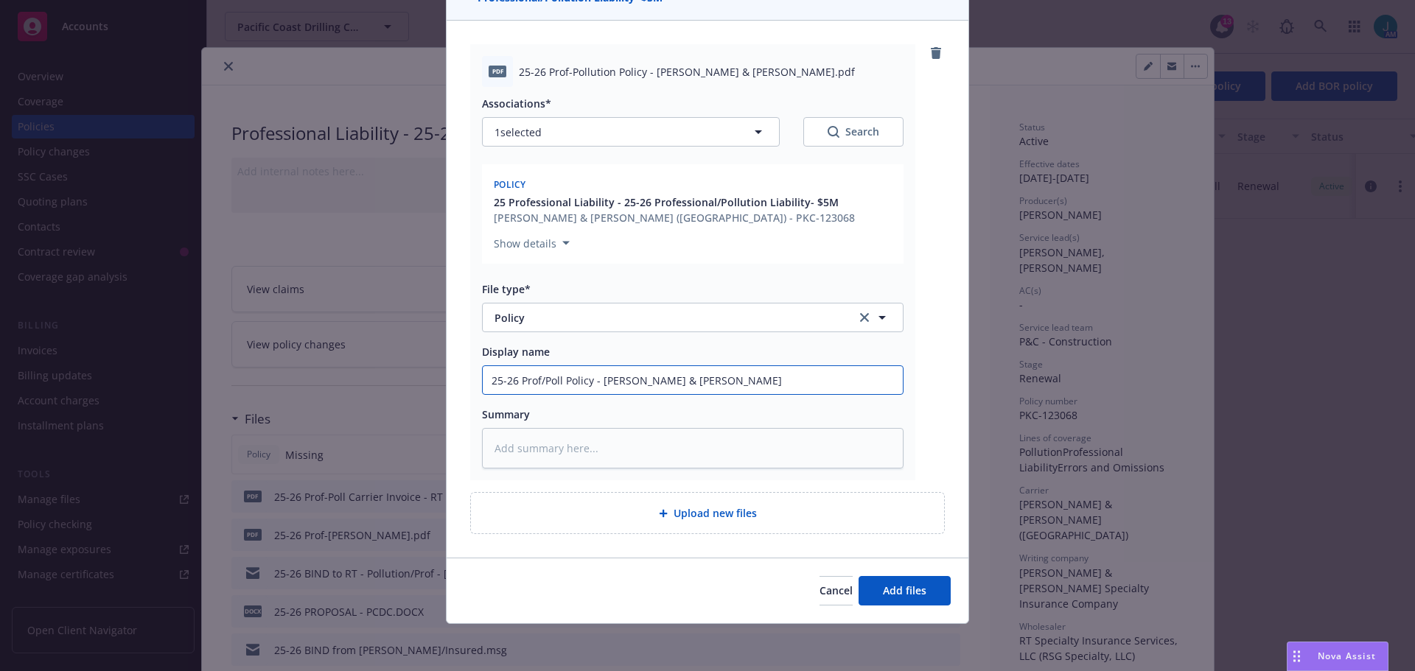
type textarea "x"
type input "25-26 Prof/Poll Policy - Crum & Forste"
type textarea "x"
type input "25-26 Prof/Poll Policy - Crum & Forster"
click at [904, 591] on span "Add files" at bounding box center [904, 591] width 43 height 14
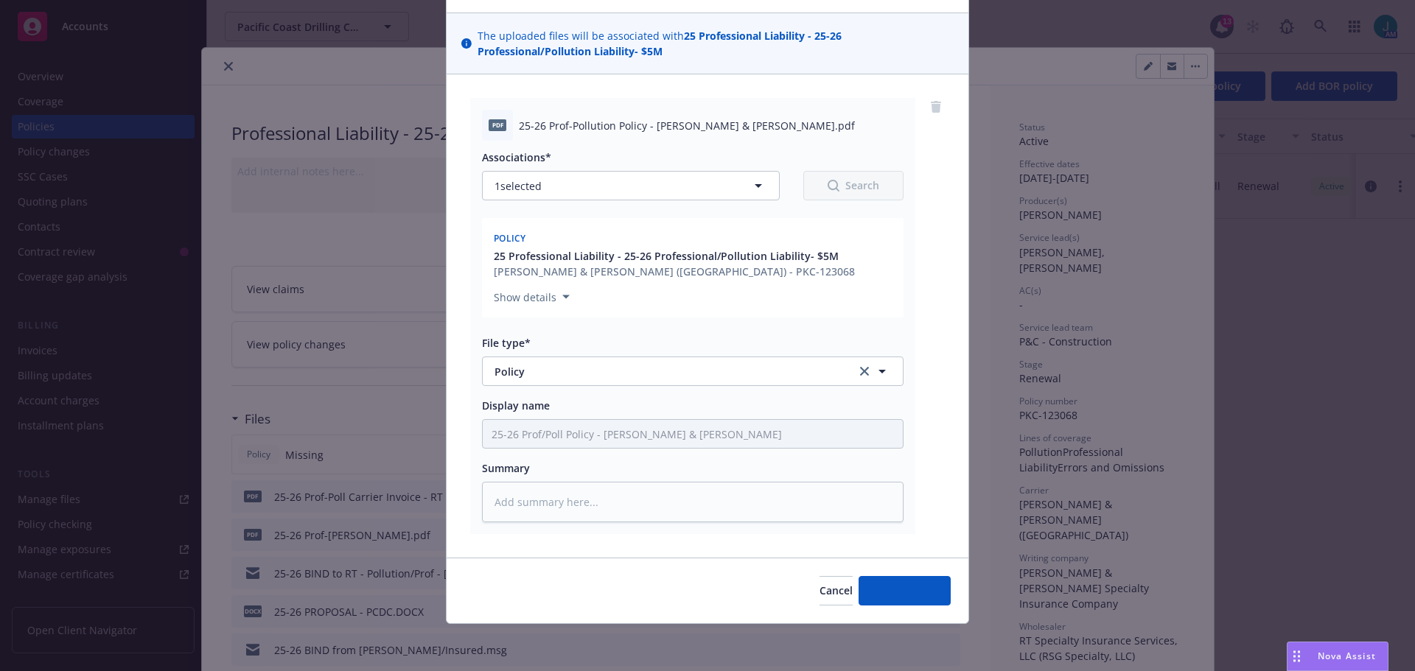
scroll to position [90, 0]
type textarea "x"
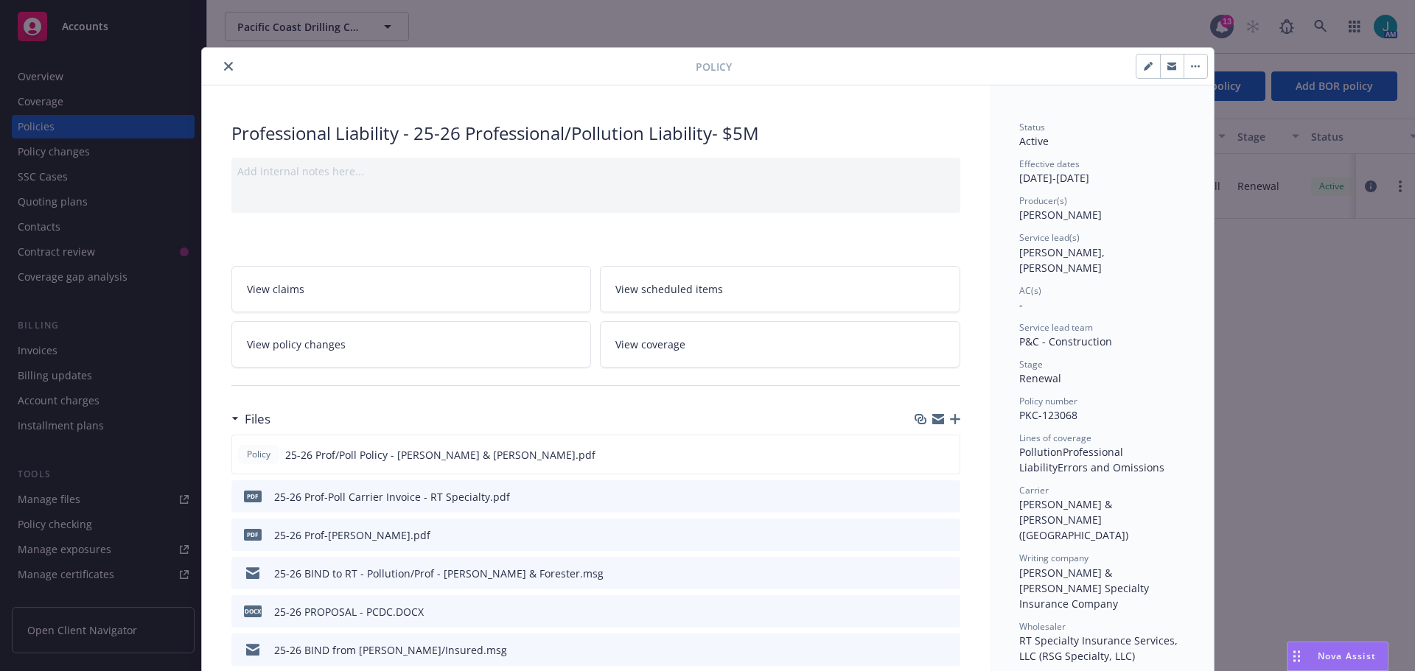
click at [224, 66] on icon "close" at bounding box center [228, 66] width 9 height 9
